Goal: Transaction & Acquisition: Purchase product/service

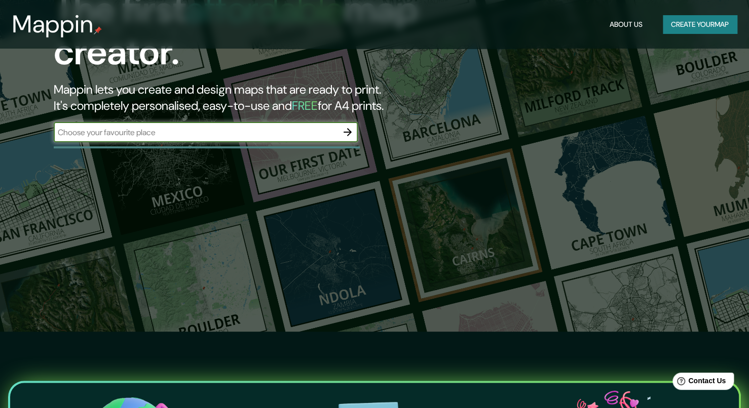
scroll to position [51, 0]
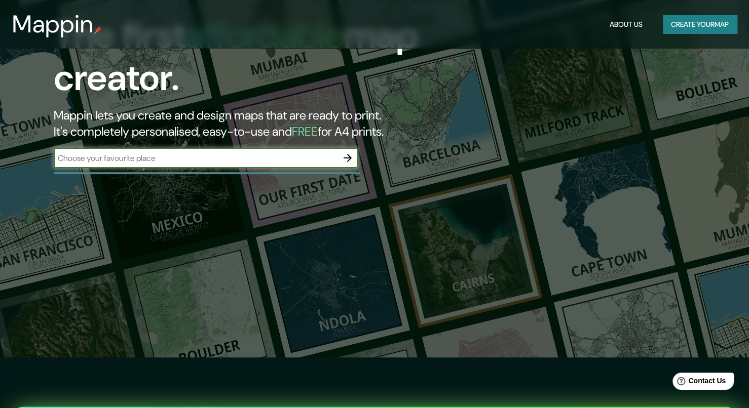
click at [348, 156] on icon "button" at bounding box center [347, 158] width 8 height 8
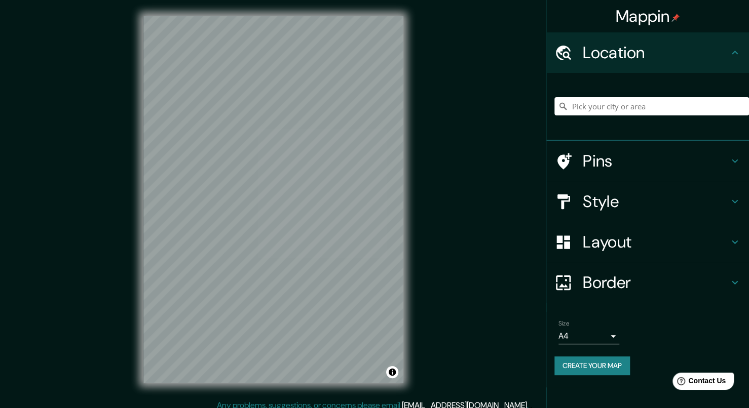
click at [609, 334] on body "Mappin Location Pins Style Layout Border Choose a border. Hint : you can make l…" at bounding box center [374, 204] width 749 height 408
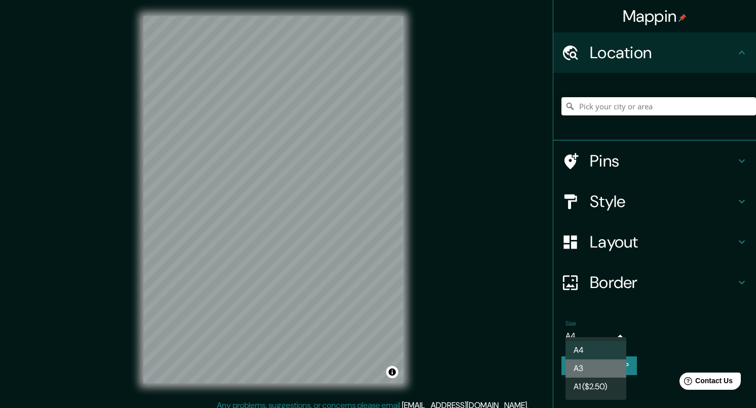
click at [596, 366] on li "A3" at bounding box center [595, 369] width 61 height 18
type input "a4"
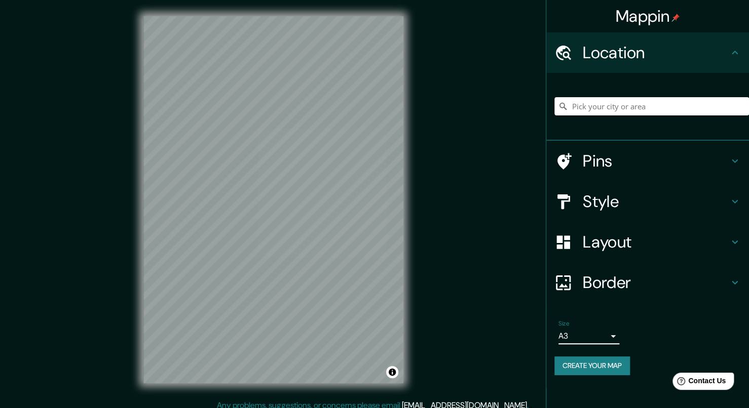
click at [616, 366] on button "Create your map" at bounding box center [591, 366] width 75 height 19
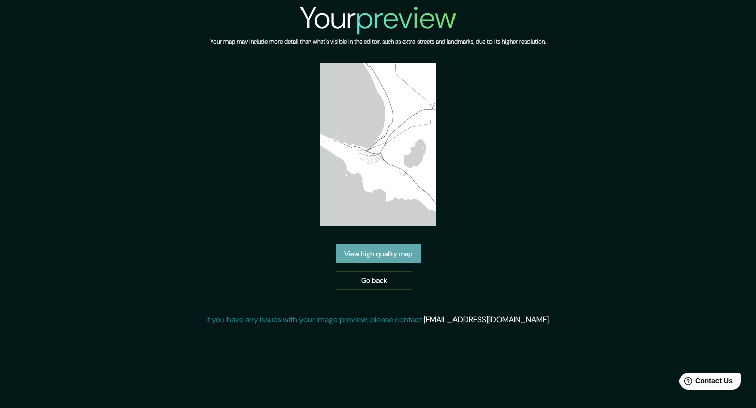
click at [364, 256] on link "View high quality map" at bounding box center [378, 254] width 85 height 19
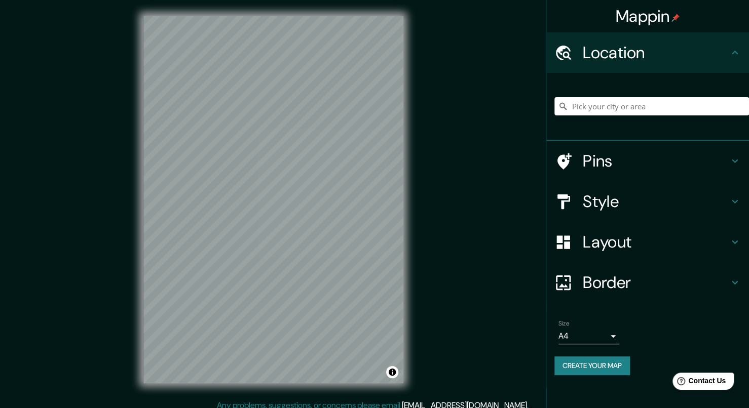
click at [637, 199] on h4 "Style" at bounding box center [655, 201] width 146 height 20
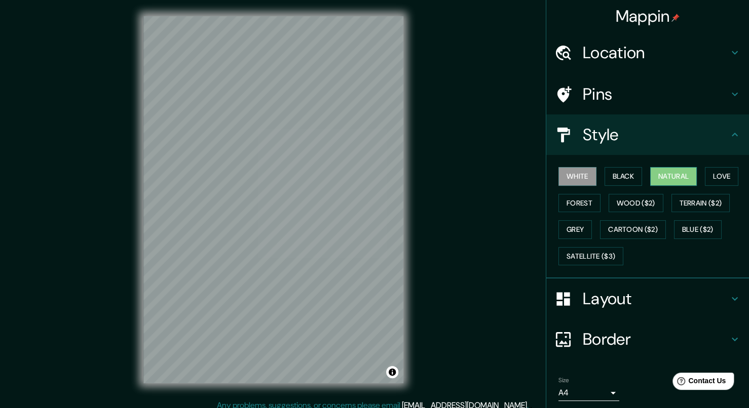
click at [663, 177] on button "Natural" at bounding box center [673, 176] width 47 height 19
click at [574, 251] on button "Satellite ($3)" at bounding box center [590, 256] width 65 height 19
click at [725, 100] on div "Pins" at bounding box center [647, 94] width 203 height 41
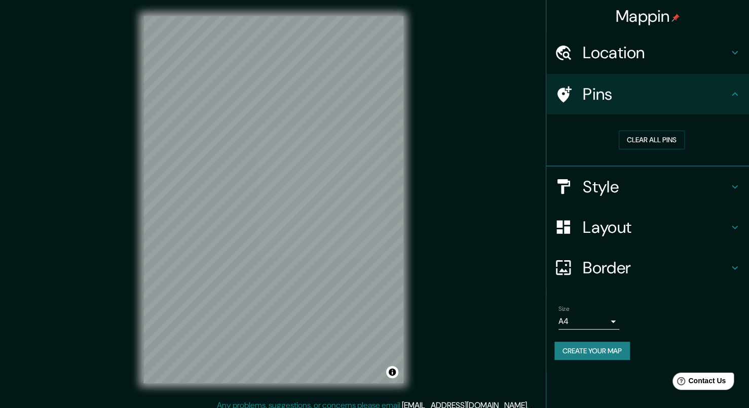
click at [725, 100] on h4 "Pins" at bounding box center [655, 94] width 146 height 20
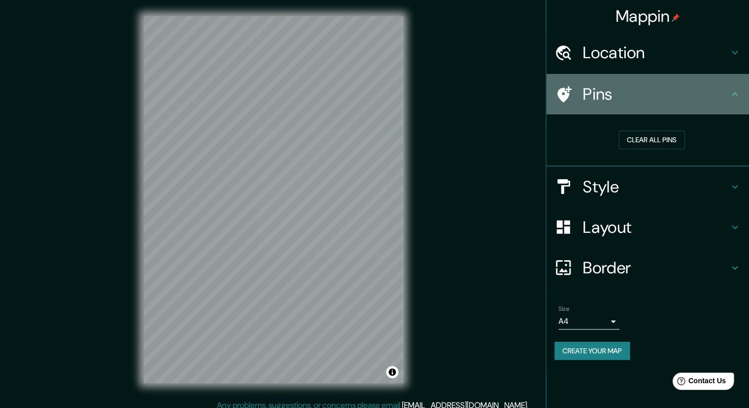
click at [725, 100] on h4 "Pins" at bounding box center [655, 94] width 146 height 20
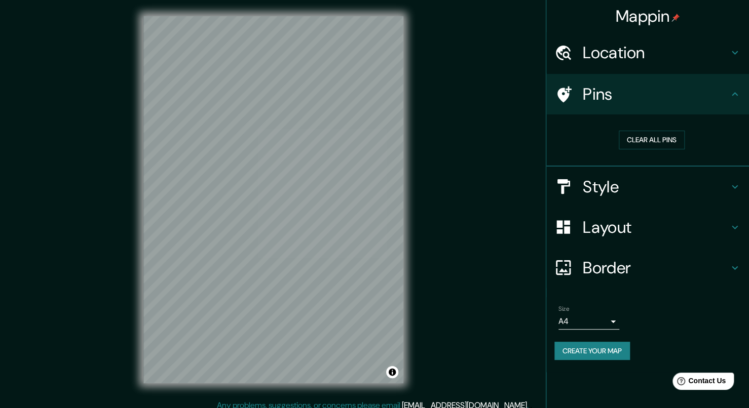
click at [731, 232] on div "Layout" at bounding box center [647, 227] width 203 height 41
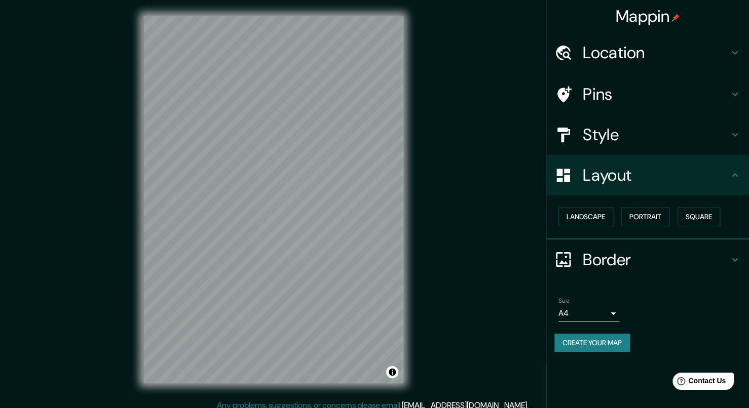
click at [728, 172] on icon at bounding box center [734, 175] width 12 height 12
click at [729, 143] on div "Style" at bounding box center [647, 134] width 203 height 41
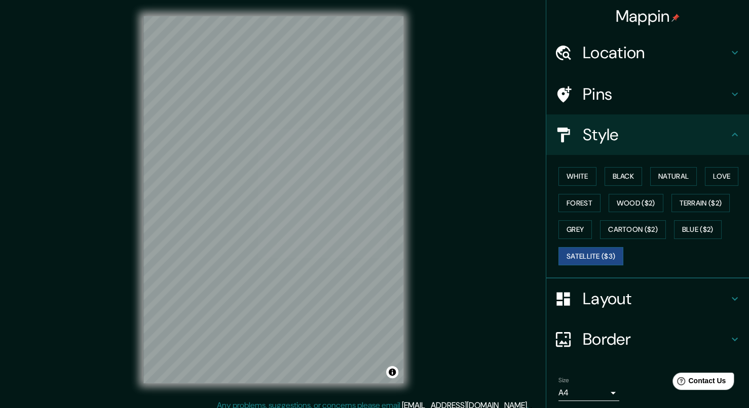
click at [729, 143] on div "Style" at bounding box center [647, 134] width 203 height 41
